Goal: Information Seeking & Learning: Learn about a topic

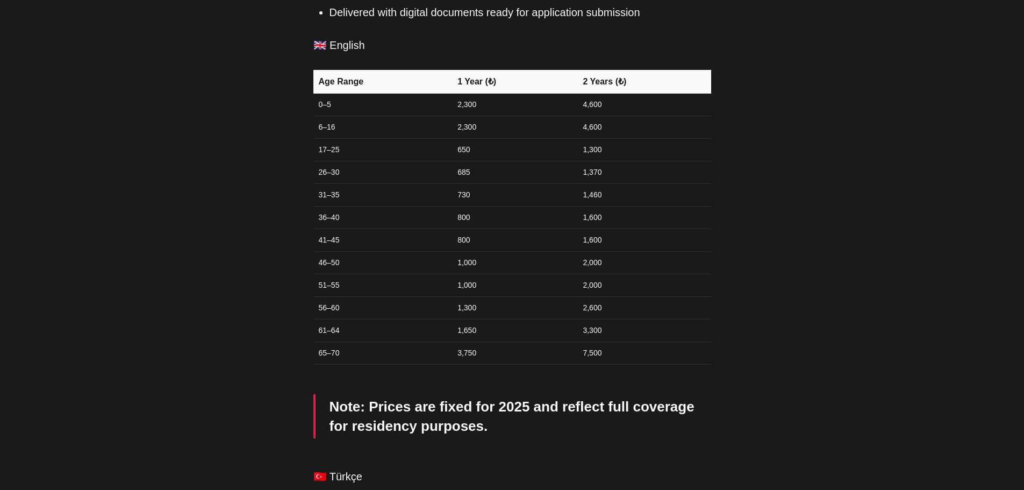
scroll to position [591, 0]
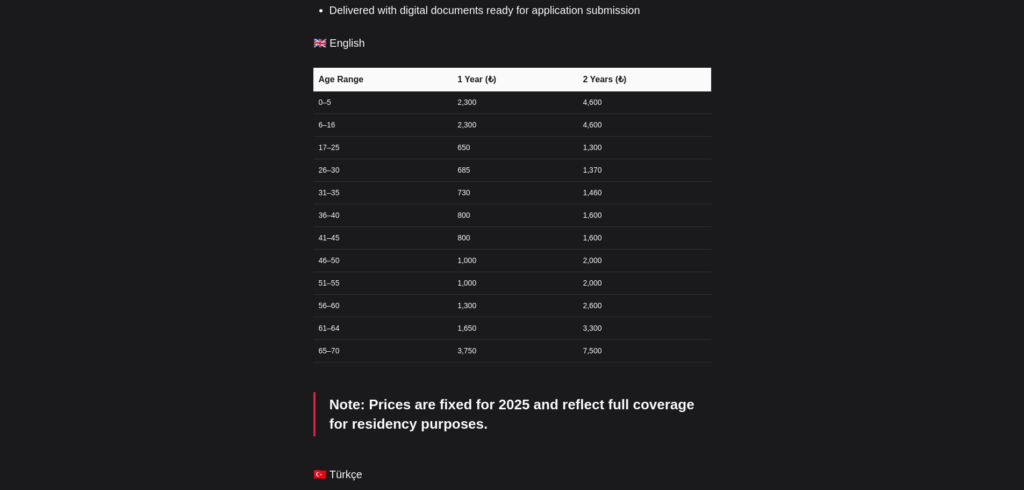
click at [472, 249] on td "1,000" at bounding box center [513, 260] width 125 height 23
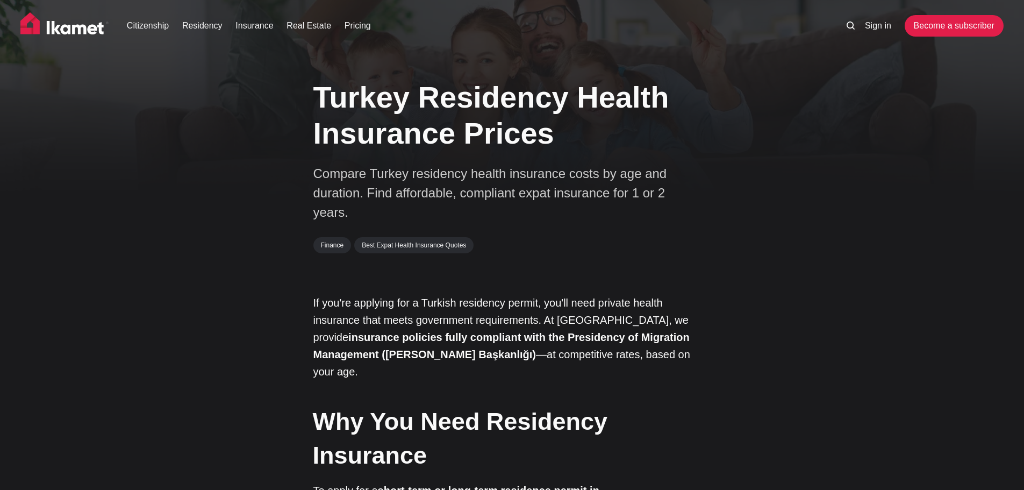
scroll to position [0, 0]
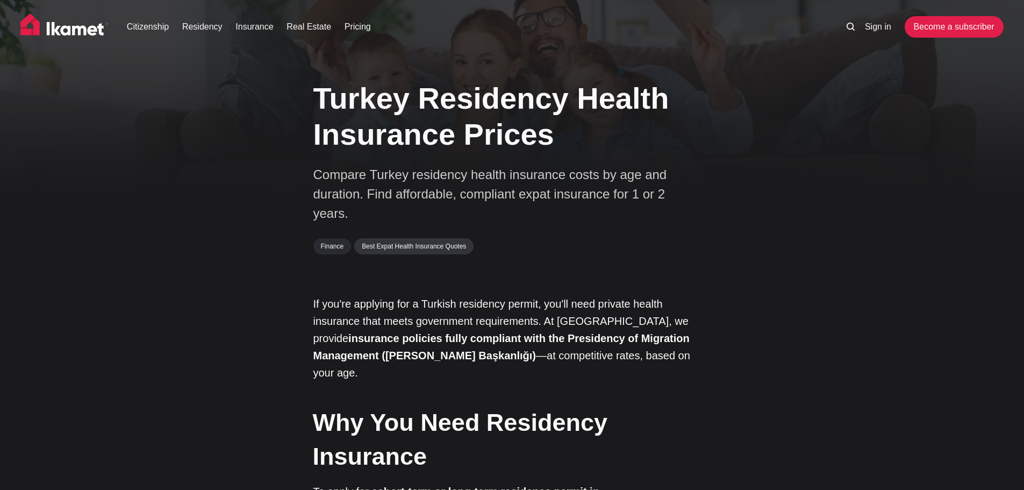
click at [426, 246] on link "Best Expat Health Insurance Quotes" at bounding box center [413, 246] width 119 height 16
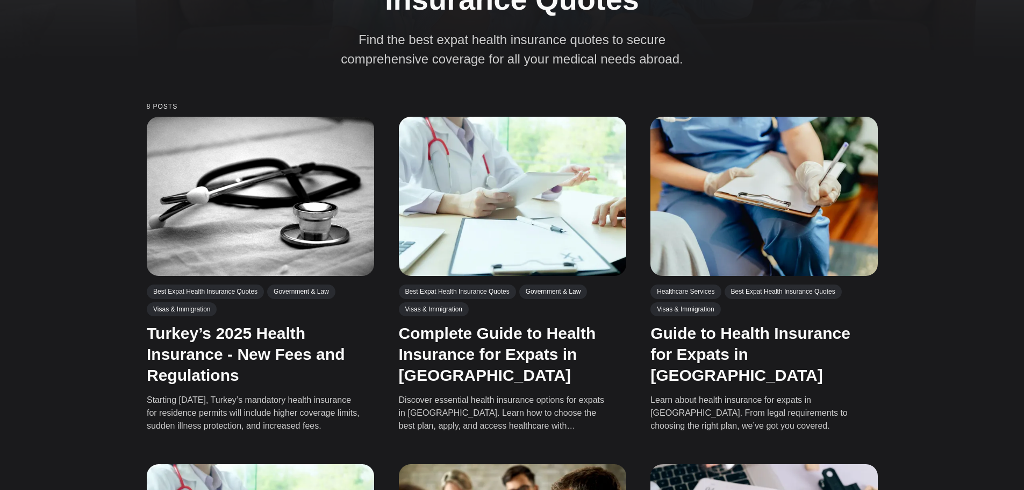
scroll to position [161, 0]
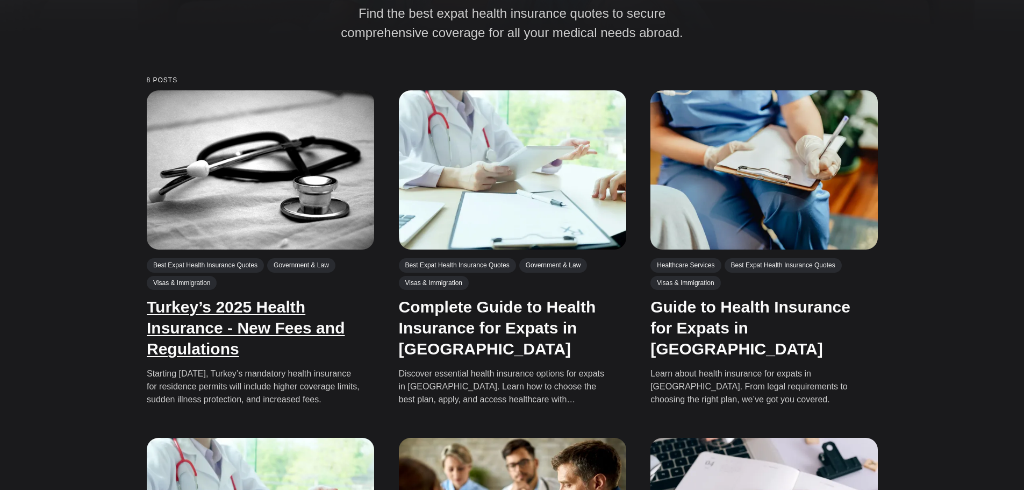
click at [272, 324] on link "Turkey’s 2025 Health Insurance - New Fees and Regulations" at bounding box center [246, 328] width 198 height 60
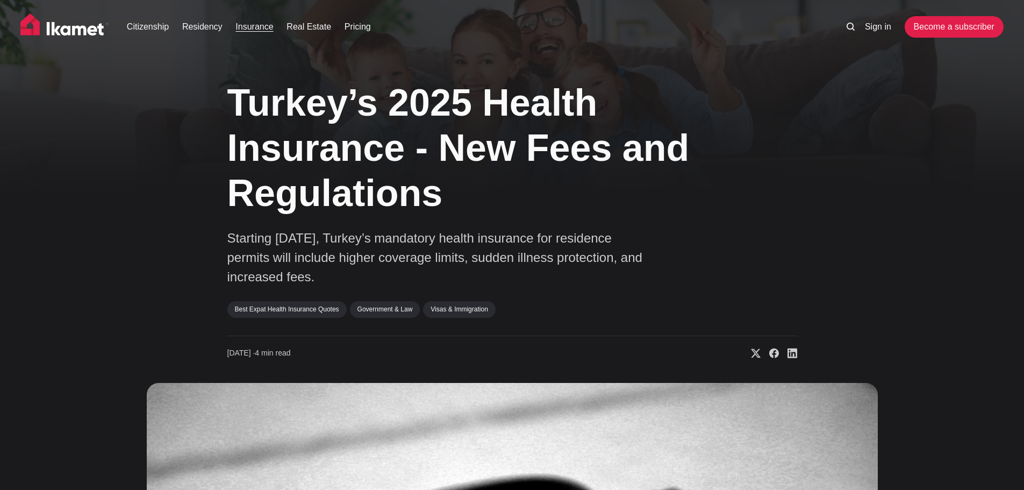
click at [249, 26] on link "Insurance" at bounding box center [254, 26] width 38 height 13
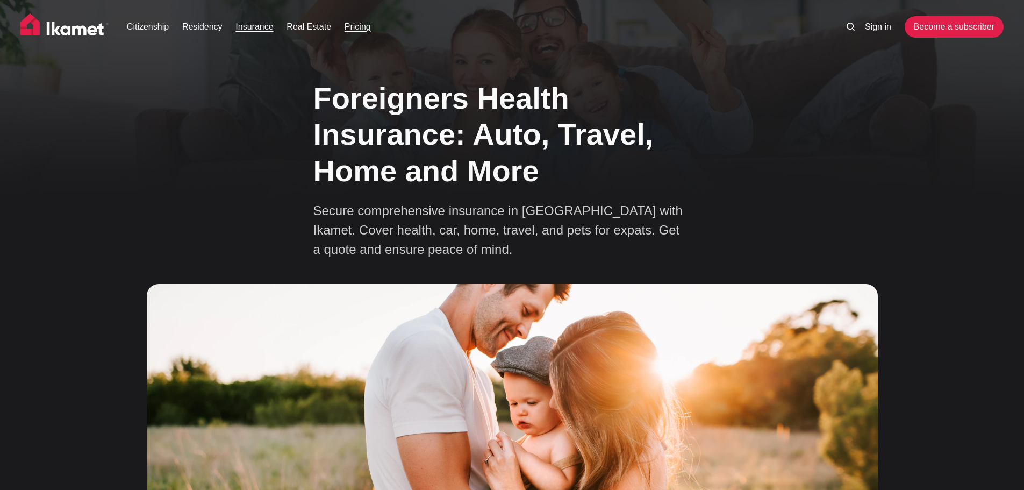
click at [353, 30] on link "Pricing" at bounding box center [357, 26] width 26 height 13
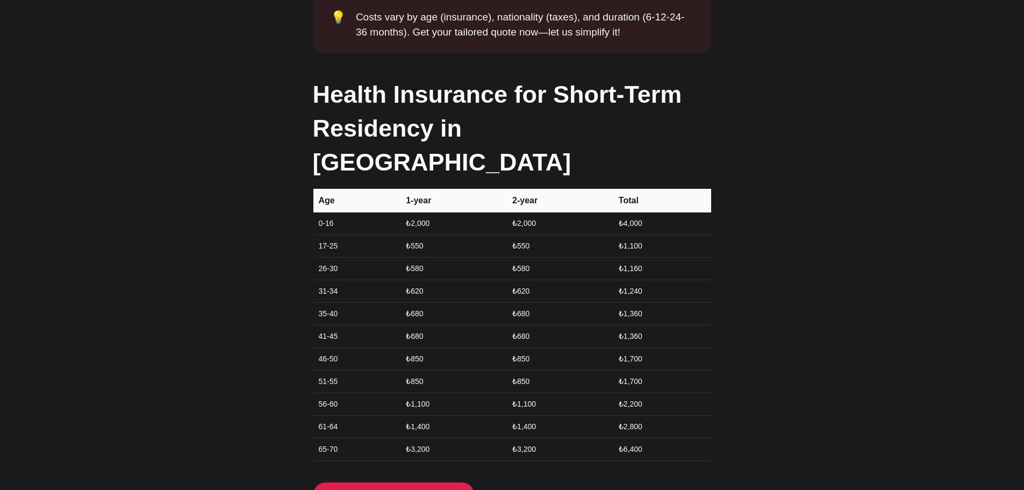
scroll to position [1559, 0]
